Goal: Subscribe to service/newsletter

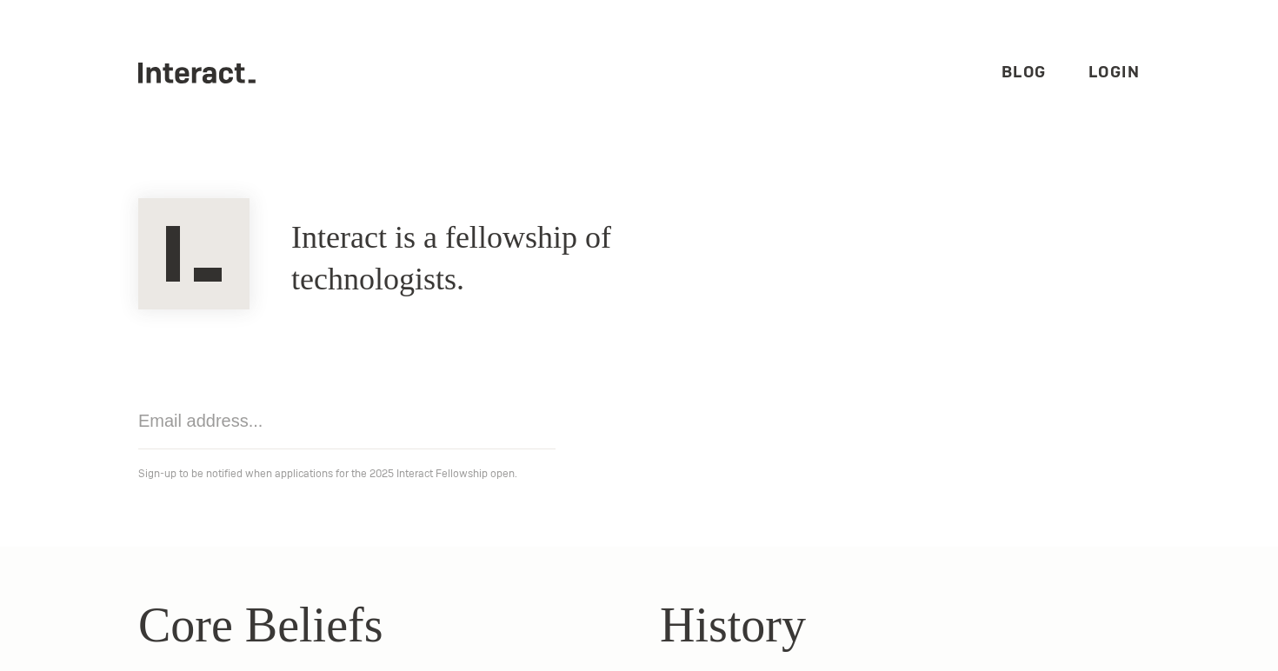
scroll to position [8, 0]
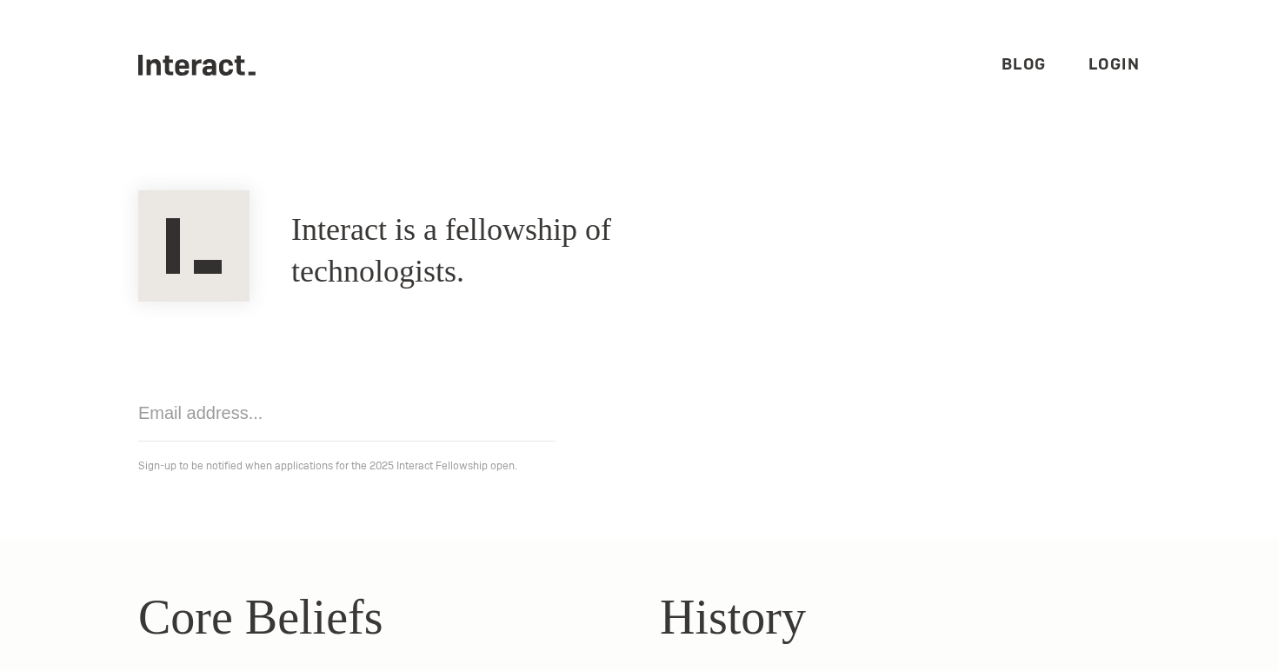
click at [228, 421] on input "email" at bounding box center [346, 413] width 417 height 57
type input "imankaribzhanova@gmail.com"
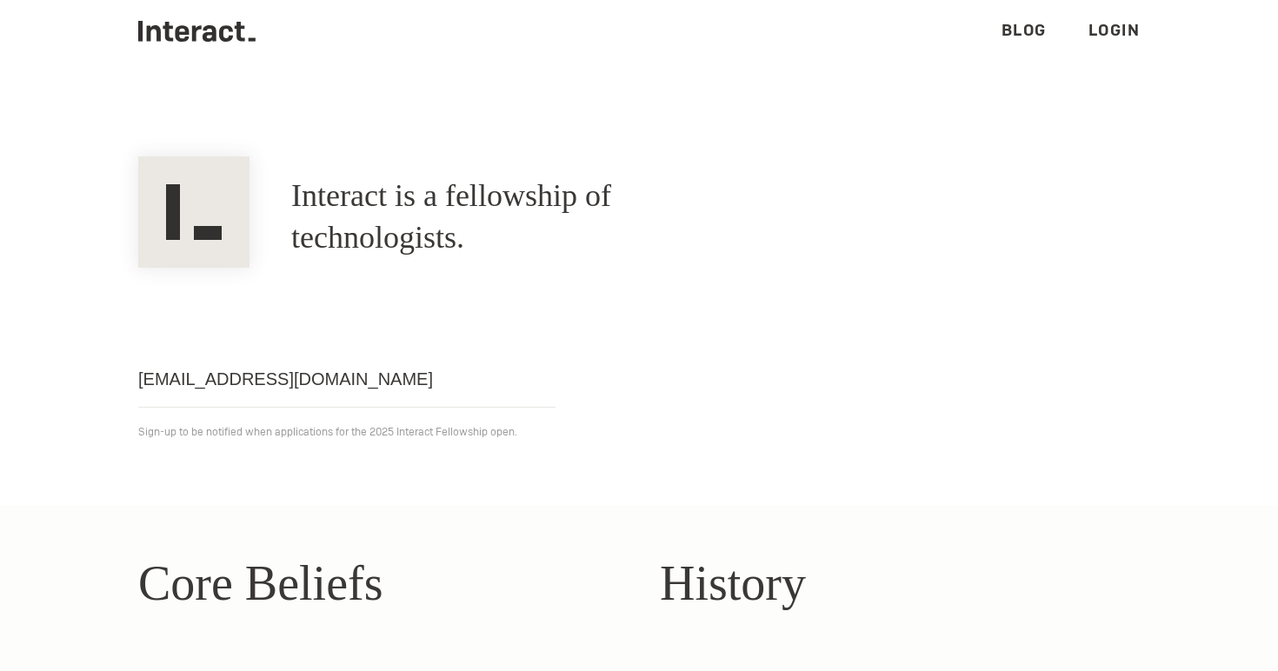
click at [544, 441] on p "Sign-up to be notified when applications for the 2025 Interact Fellowship open." at bounding box center [638, 432] width 1001 height 21
click at [494, 374] on input "imankaribzhanova@gmail.com" at bounding box center [346, 379] width 417 height 57
click at [556, 466] on section "Interact is a fellowship of technologists. A fellowship of technologists. imank…" at bounding box center [639, 304] width 1278 height 401
click at [515, 455] on section "Interact is a fellowship of technologists. A fellowship of technologists. imank…" at bounding box center [639, 304] width 1278 height 401
click at [333, 353] on input "imankaribzhanova@gmail.com" at bounding box center [346, 379] width 417 height 57
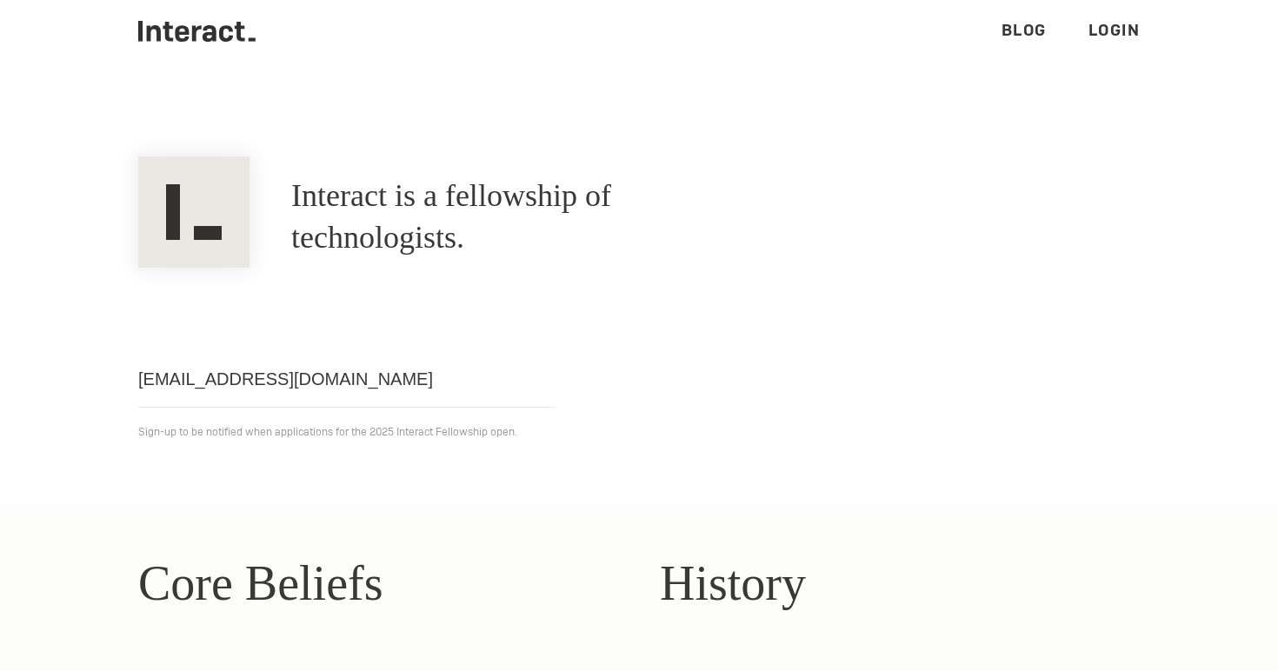
click at [705, 364] on div "imankaribzhanova@gmail.com Get notified Sign-up to be notified when application…" at bounding box center [638, 355] width 1043 height 175
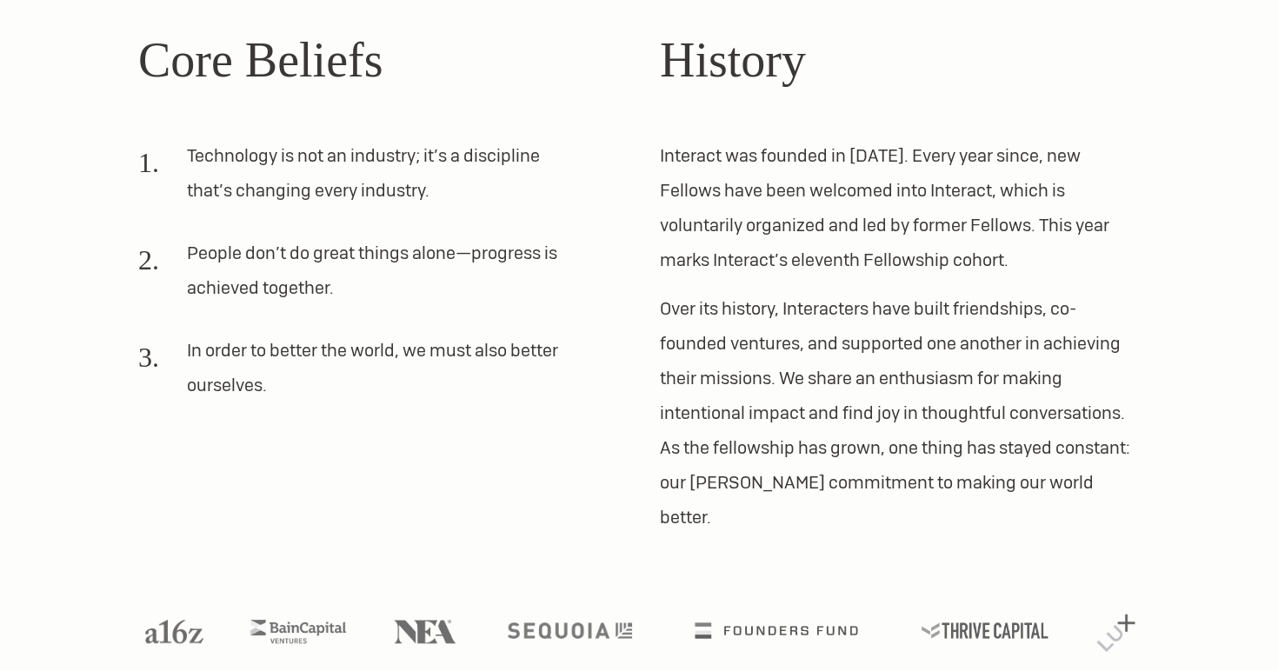
scroll to position [0, 0]
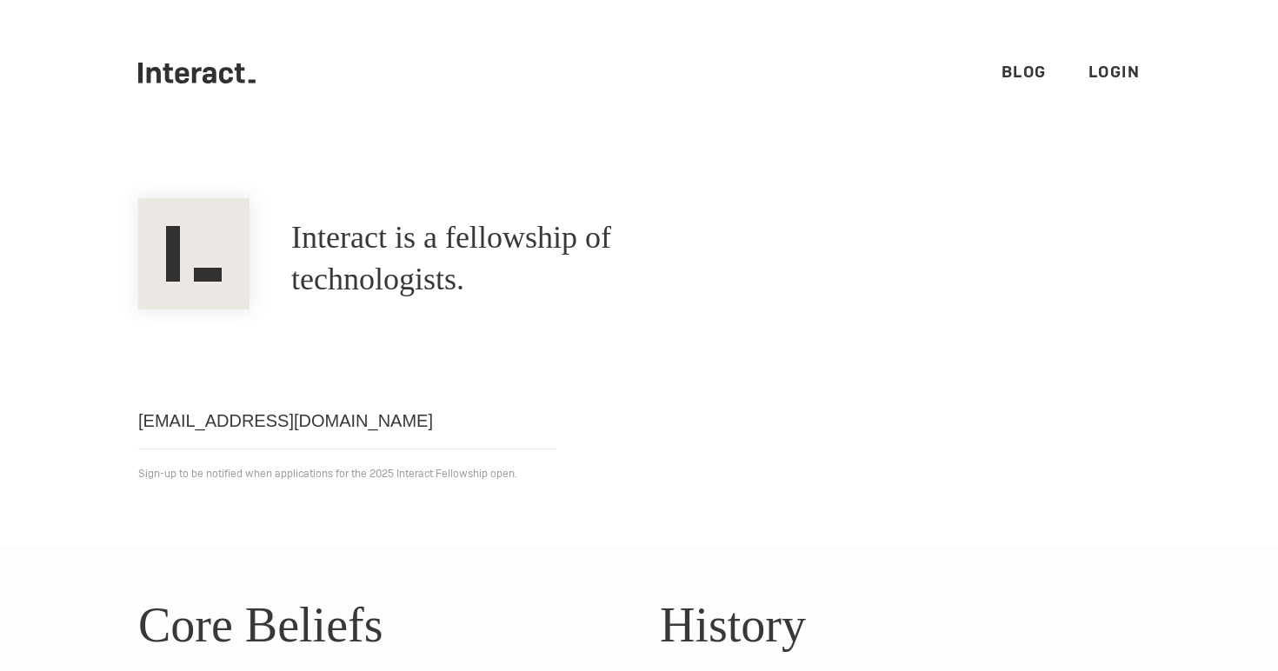
click at [199, 246] on img at bounding box center [193, 253] width 111 height 111
click at [356, 453] on form "imankaribzhanova@gmail.com Get notified" at bounding box center [346, 428] width 417 height 70
click at [356, 428] on input "imankaribzhanova@gmail.com" at bounding box center [346, 421] width 417 height 57
click input "Get notified" at bounding box center [0, 0] width 0 height 0
click at [1120, 68] on link "Login" at bounding box center [1114, 72] width 52 height 20
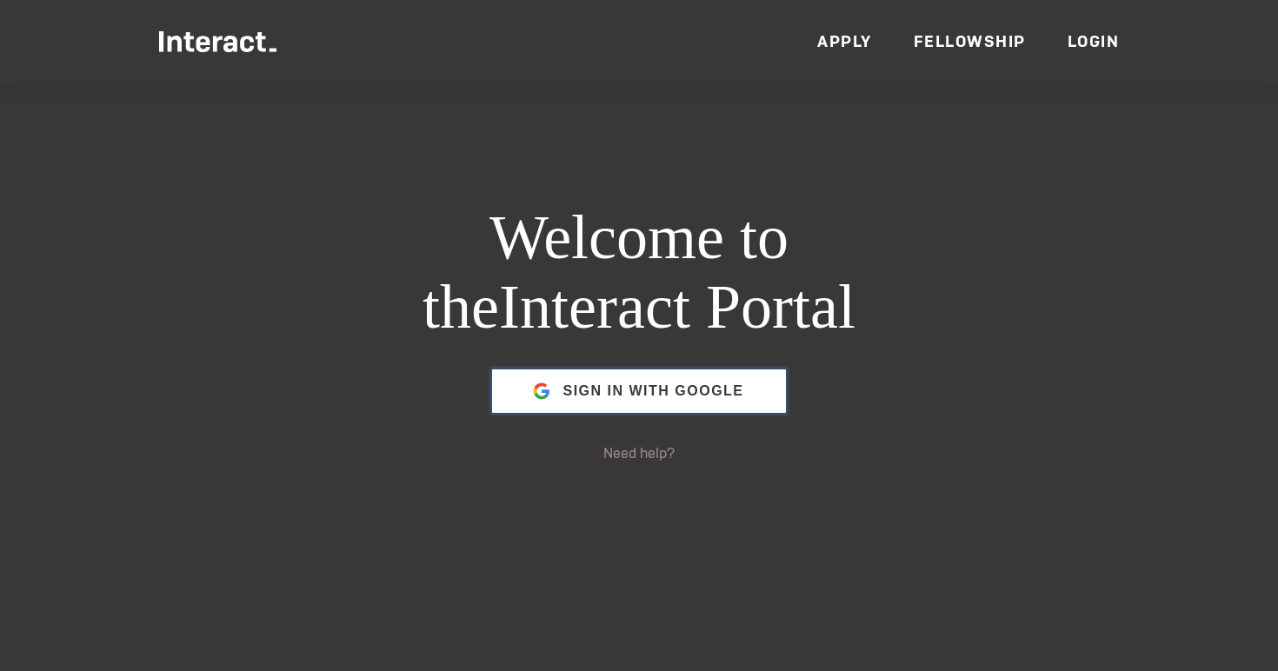
click at [588, 393] on span "Sign in with Google" at bounding box center [652, 391] width 181 height 42
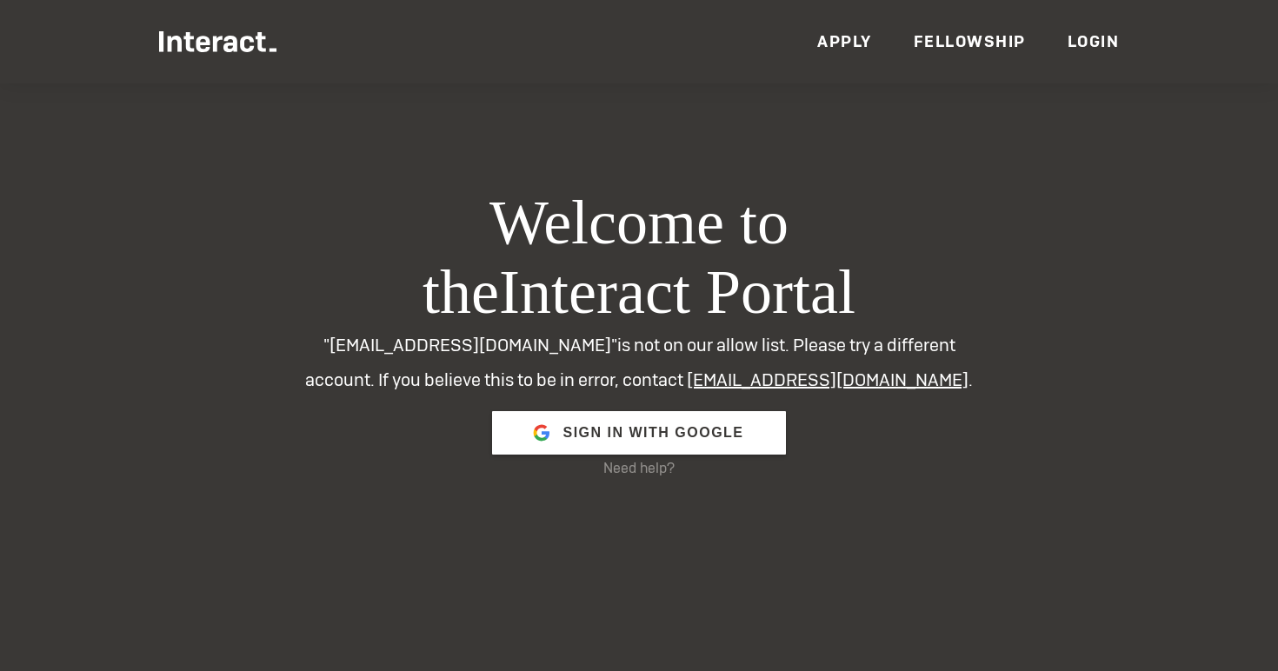
scroll to position [1, 0]
